Goal: Navigation & Orientation: Find specific page/section

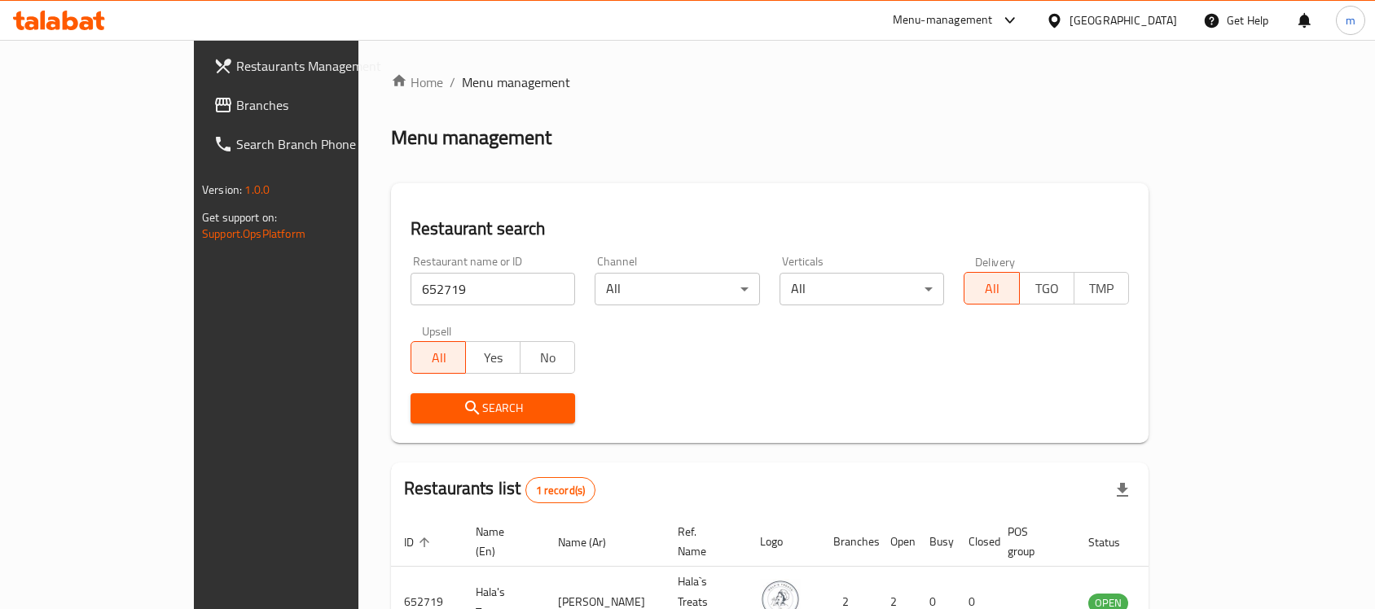
click at [1157, 23] on div "[GEOGRAPHIC_DATA]" at bounding box center [1124, 20] width 108 height 18
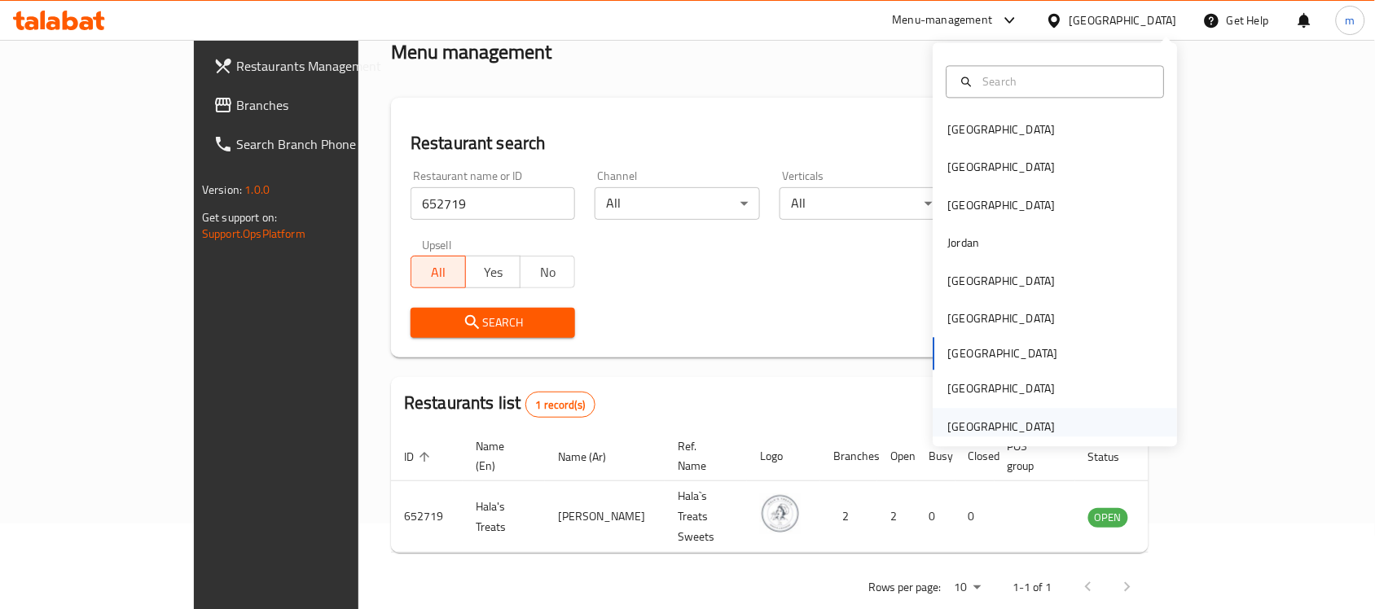
click at [968, 420] on div "[GEOGRAPHIC_DATA]" at bounding box center [1002, 427] width 108 height 18
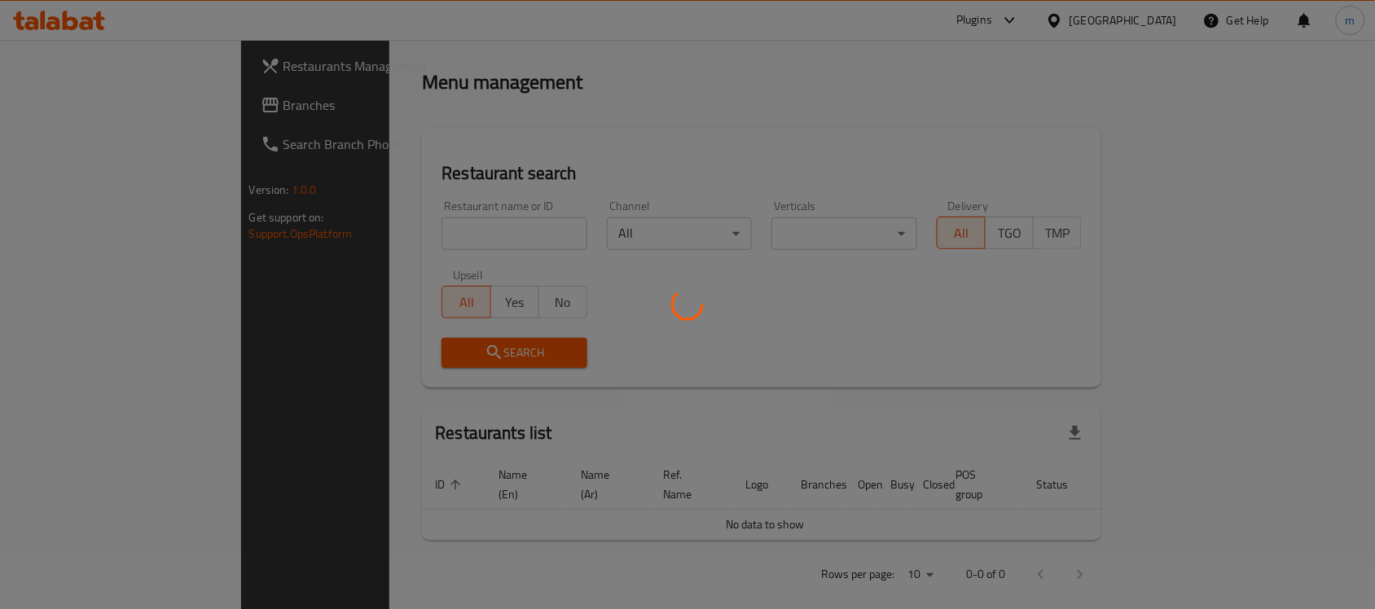
scroll to position [86, 0]
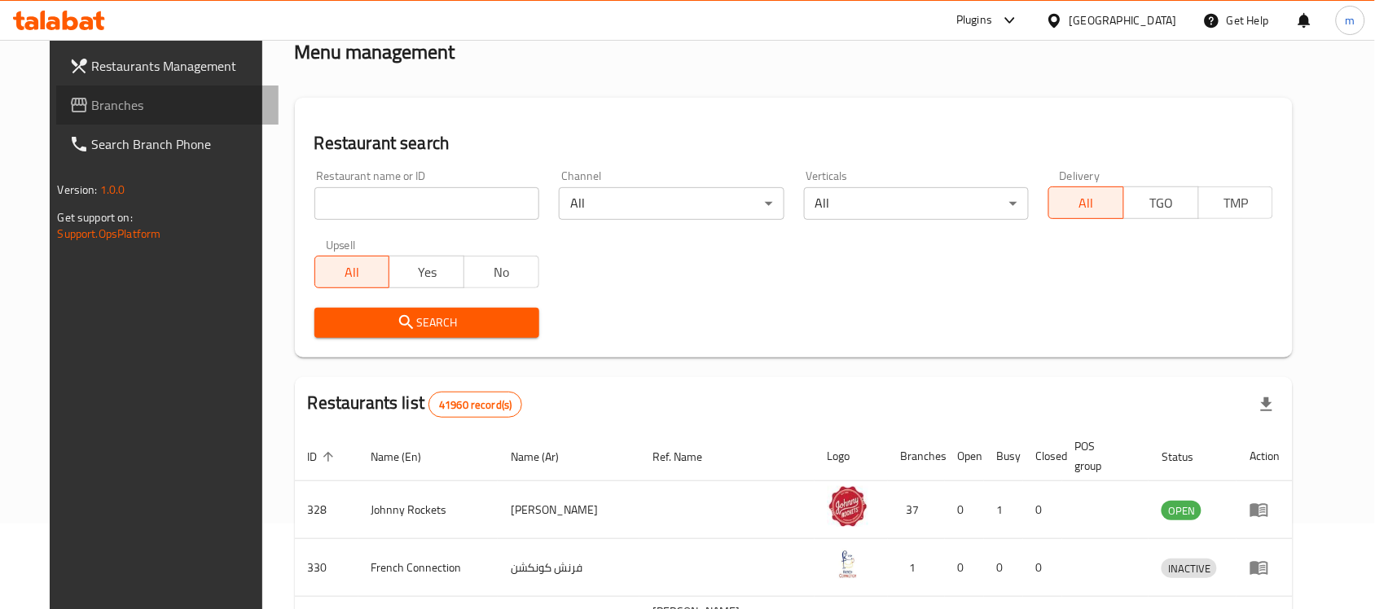
click at [92, 95] on span "Branches" at bounding box center [179, 105] width 174 height 20
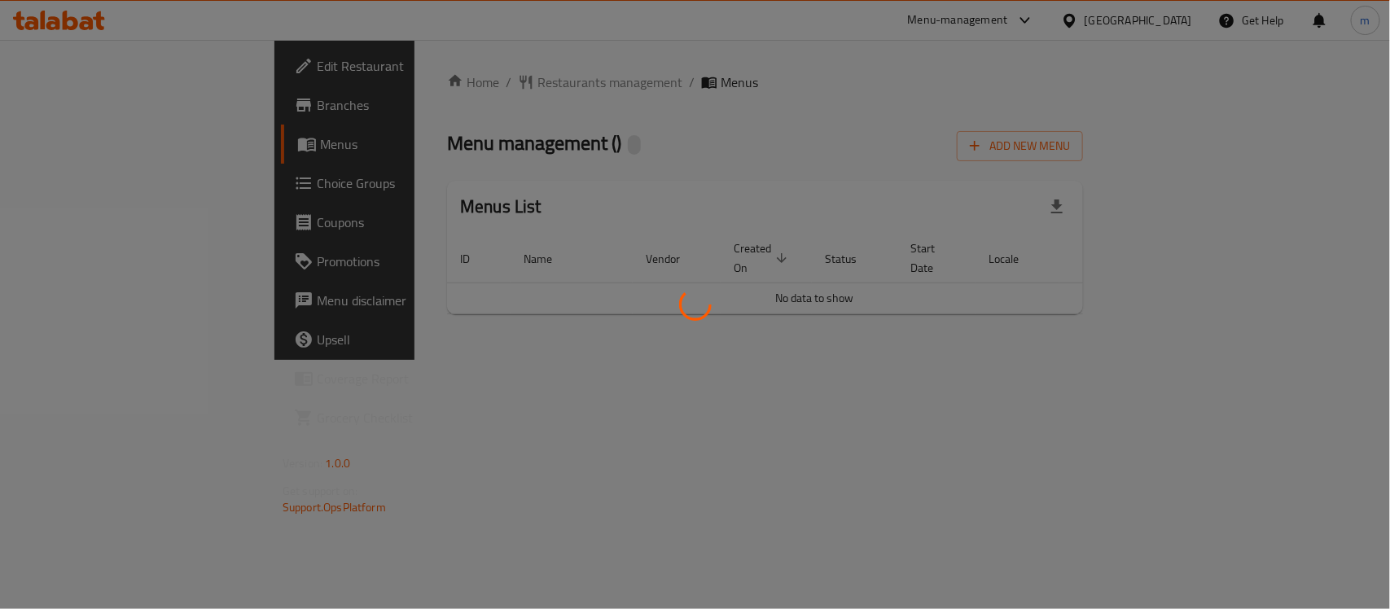
click at [550, 263] on div at bounding box center [695, 304] width 1390 height 609
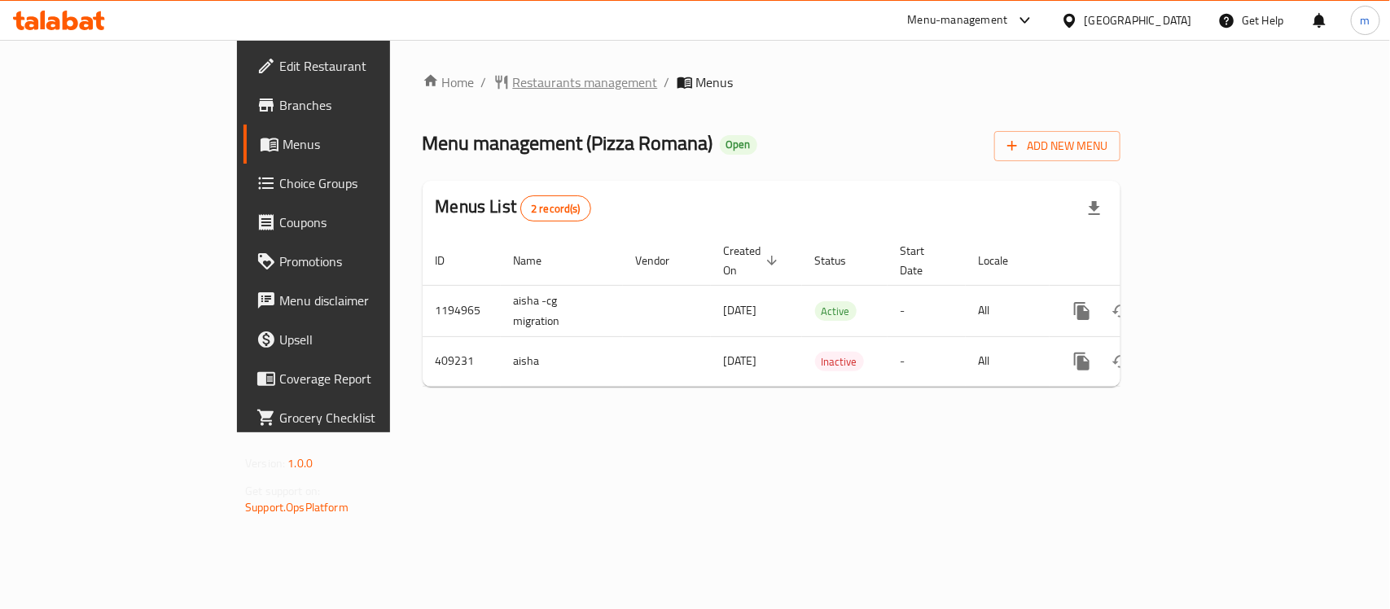
click at [513, 78] on span "Restaurants management" at bounding box center [585, 82] width 145 height 20
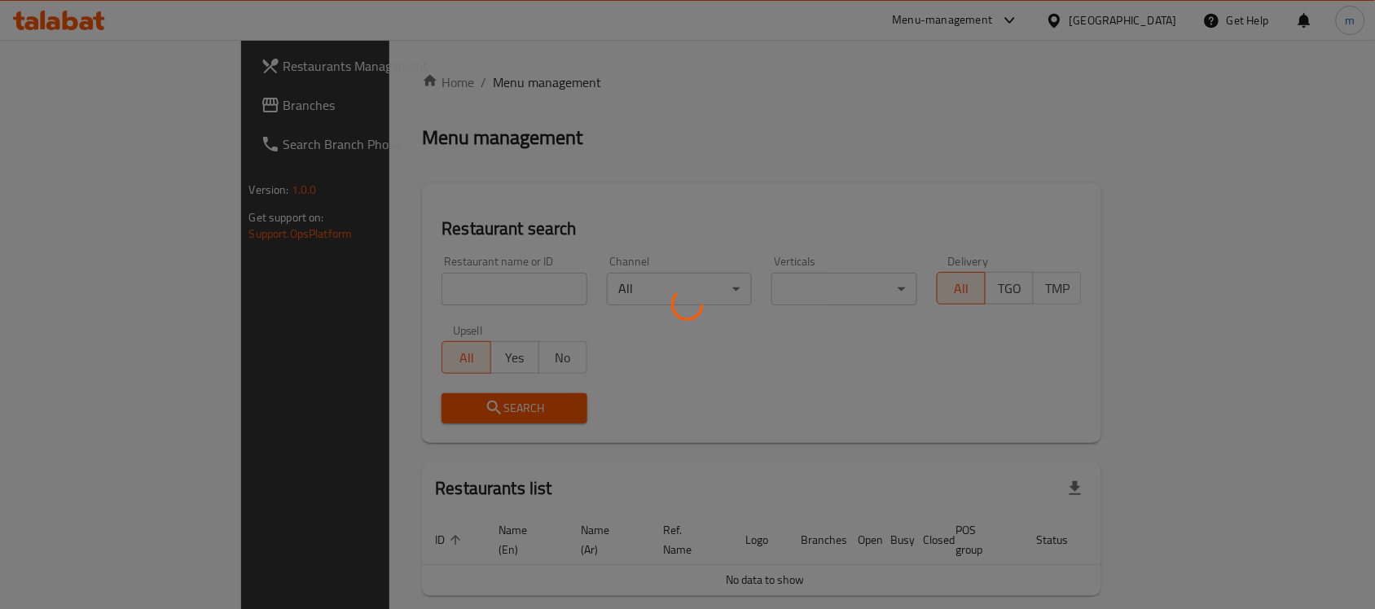
click at [403, 281] on div at bounding box center [687, 304] width 1375 height 609
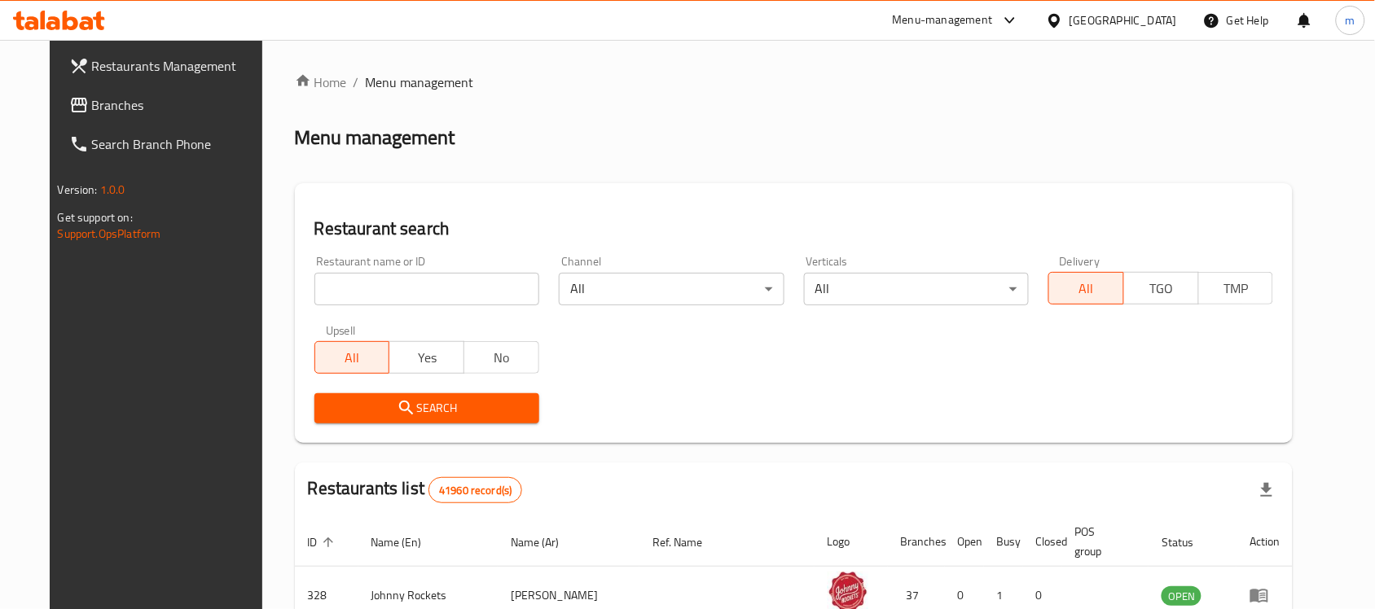
click at [403, 281] on input "search" at bounding box center [426, 289] width 225 height 33
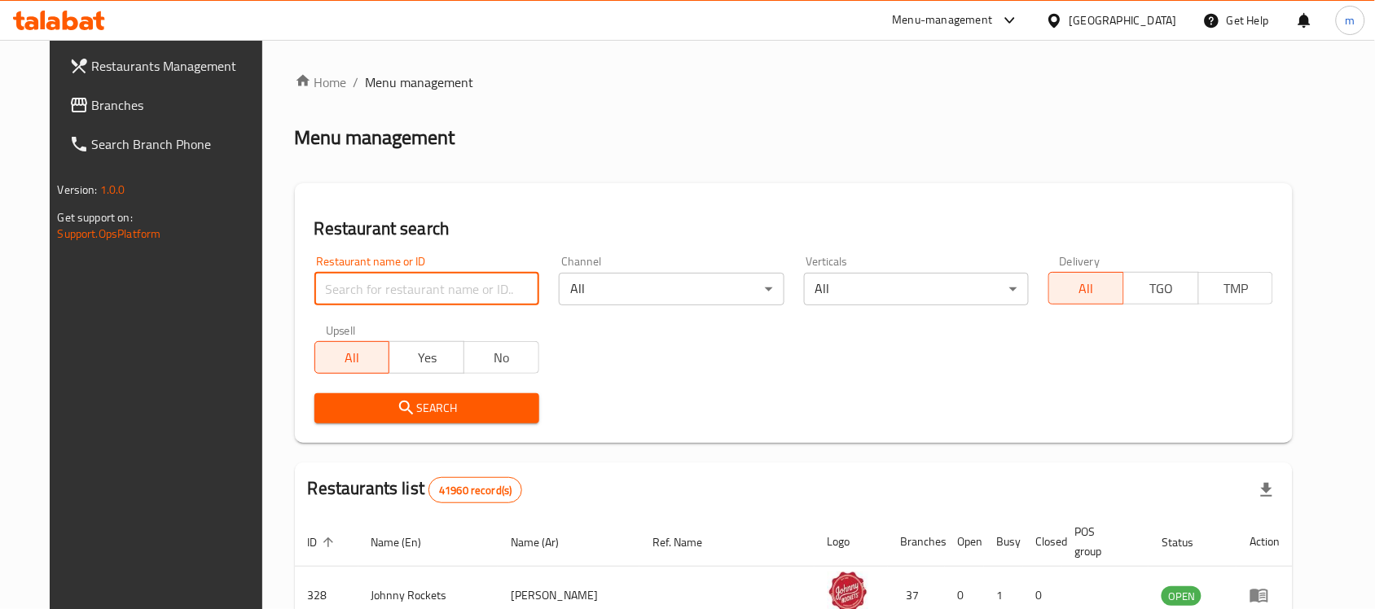
paste input "632009"
type input "632009"
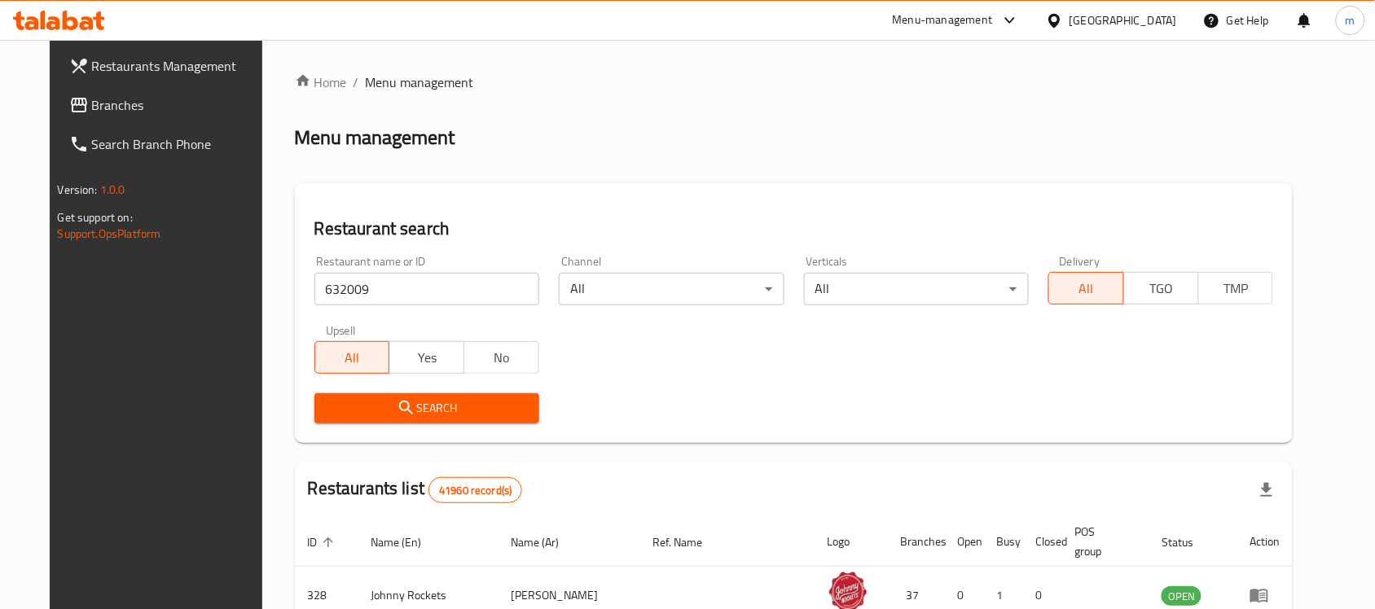
click at [393, 409] on span "Search" at bounding box center [426, 408] width 199 height 20
